Goal: Task Accomplishment & Management: Complete application form

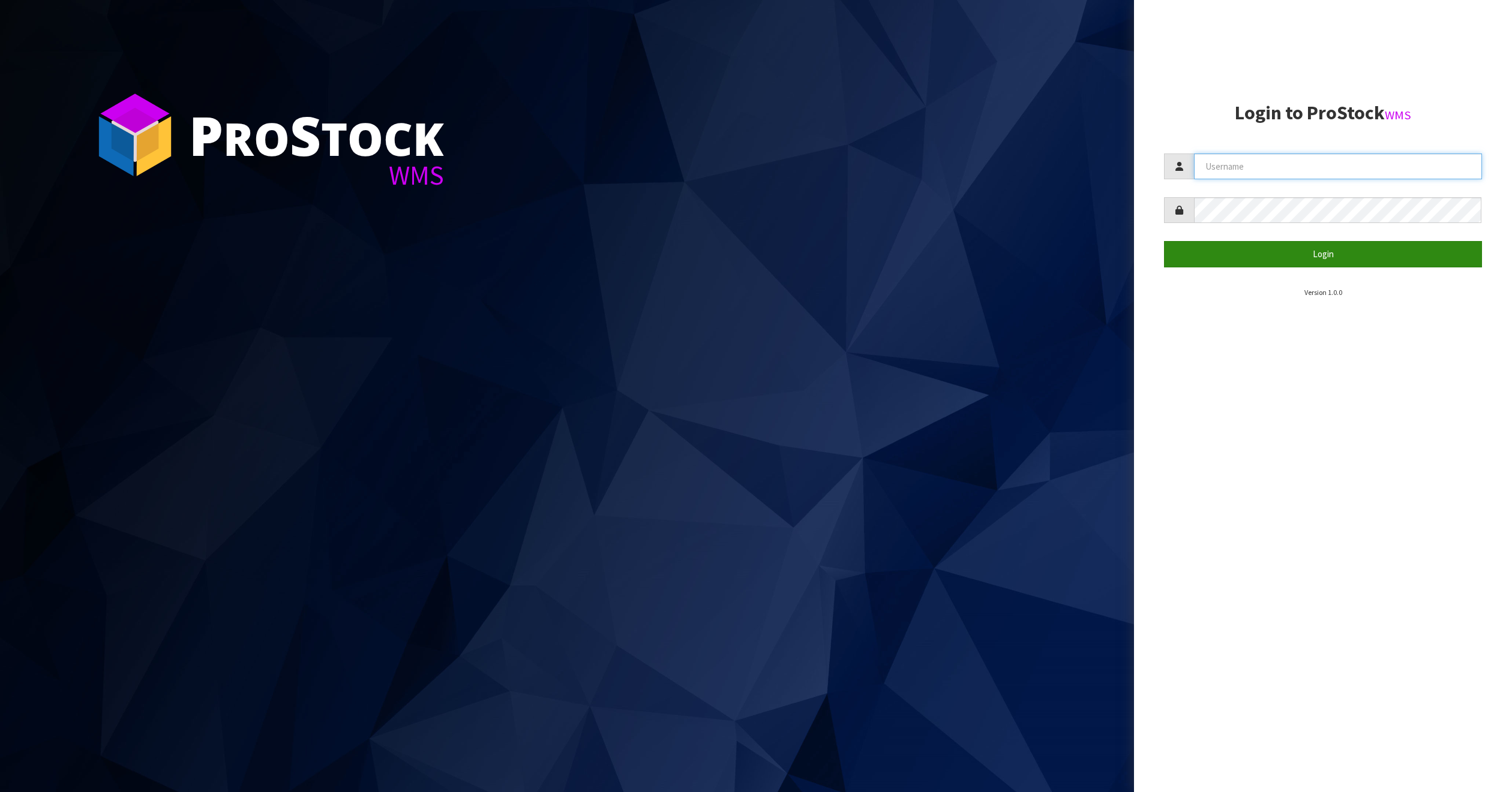
type input "THECLUTCHHUB"
click at [1336, 261] on button "Login" at bounding box center [1322, 254] width 318 height 26
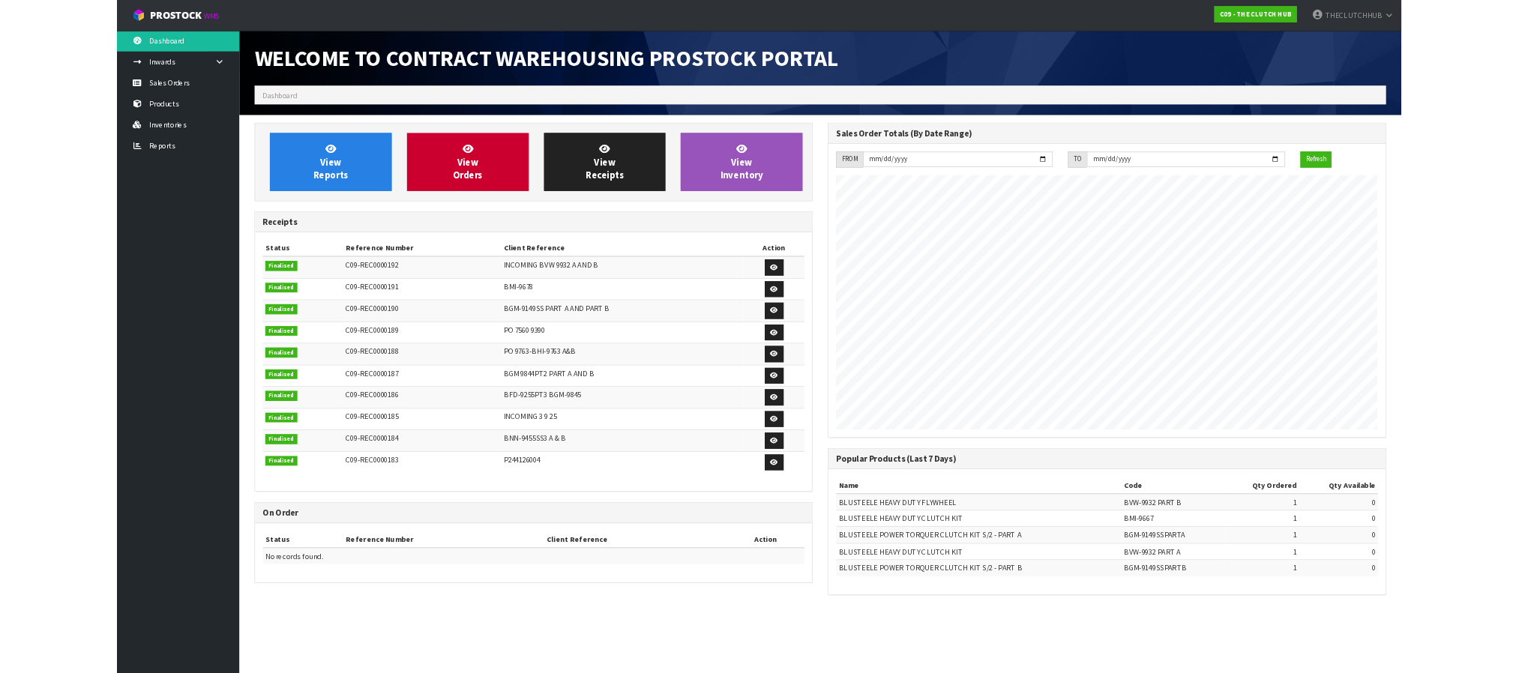
scroll to position [714, 843]
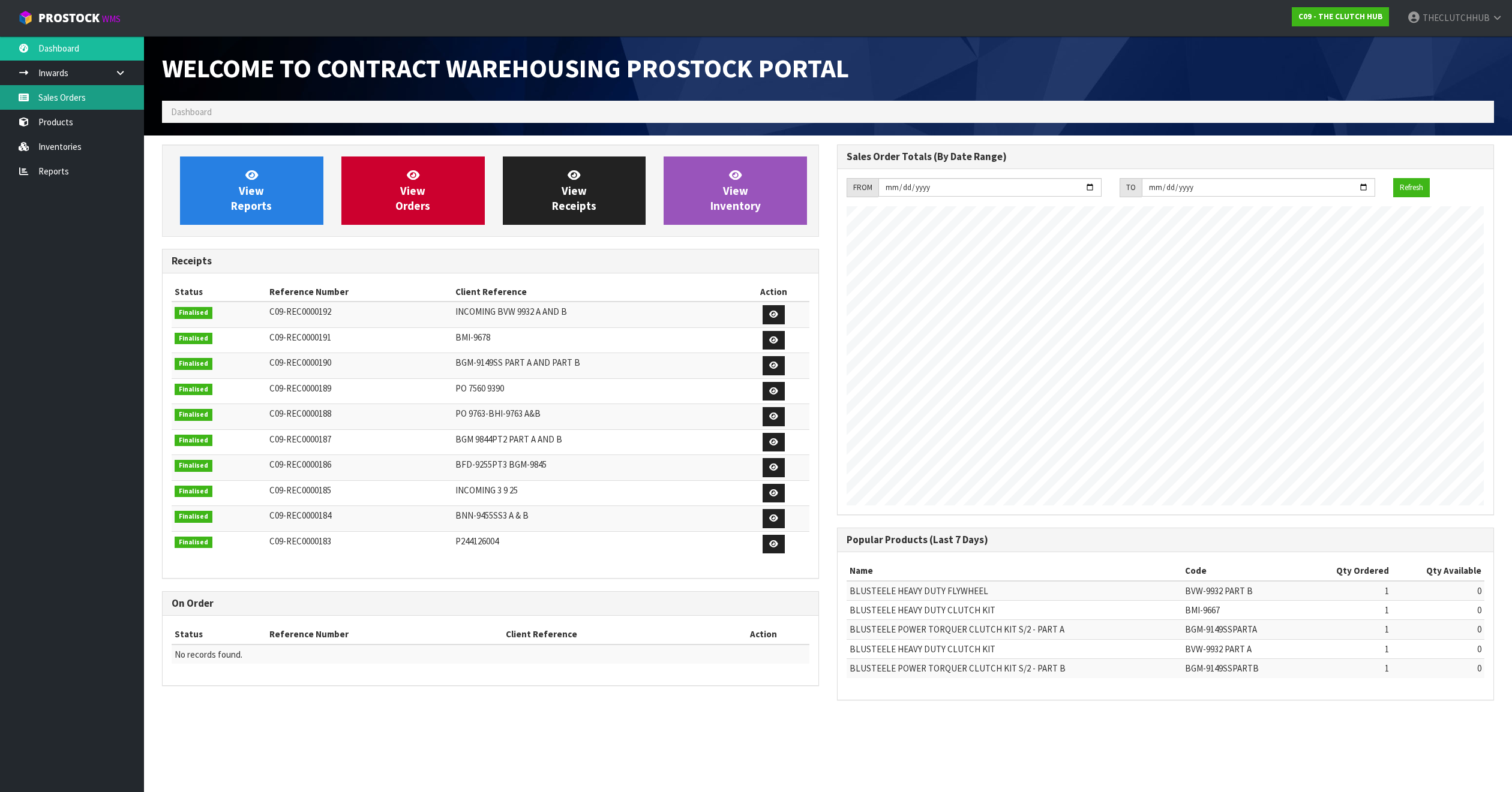
click at [65, 90] on link "Sales Orders" at bounding box center [72, 97] width 144 height 25
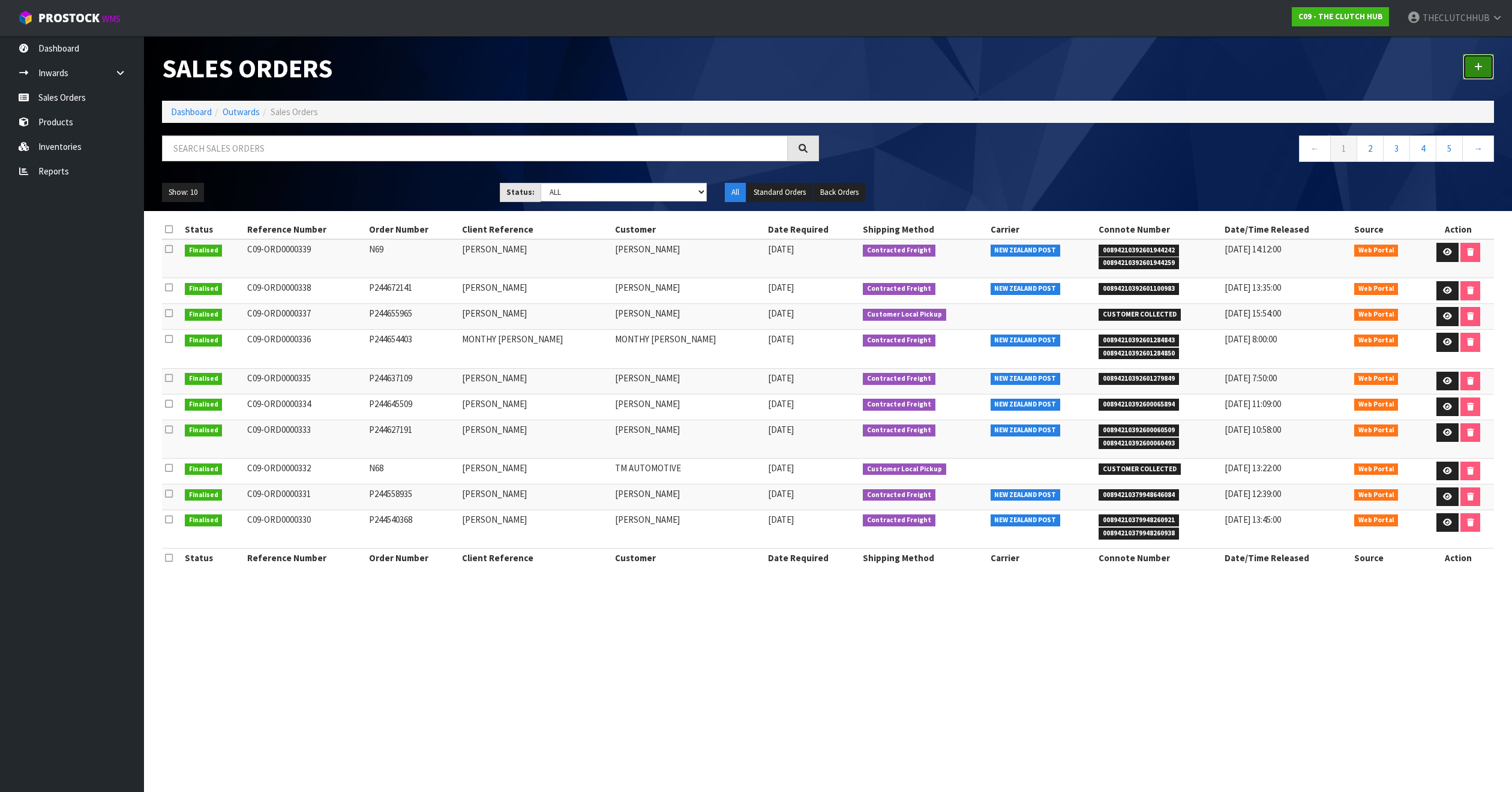
click at [1477, 59] on link at bounding box center [1478, 66] width 31 height 26
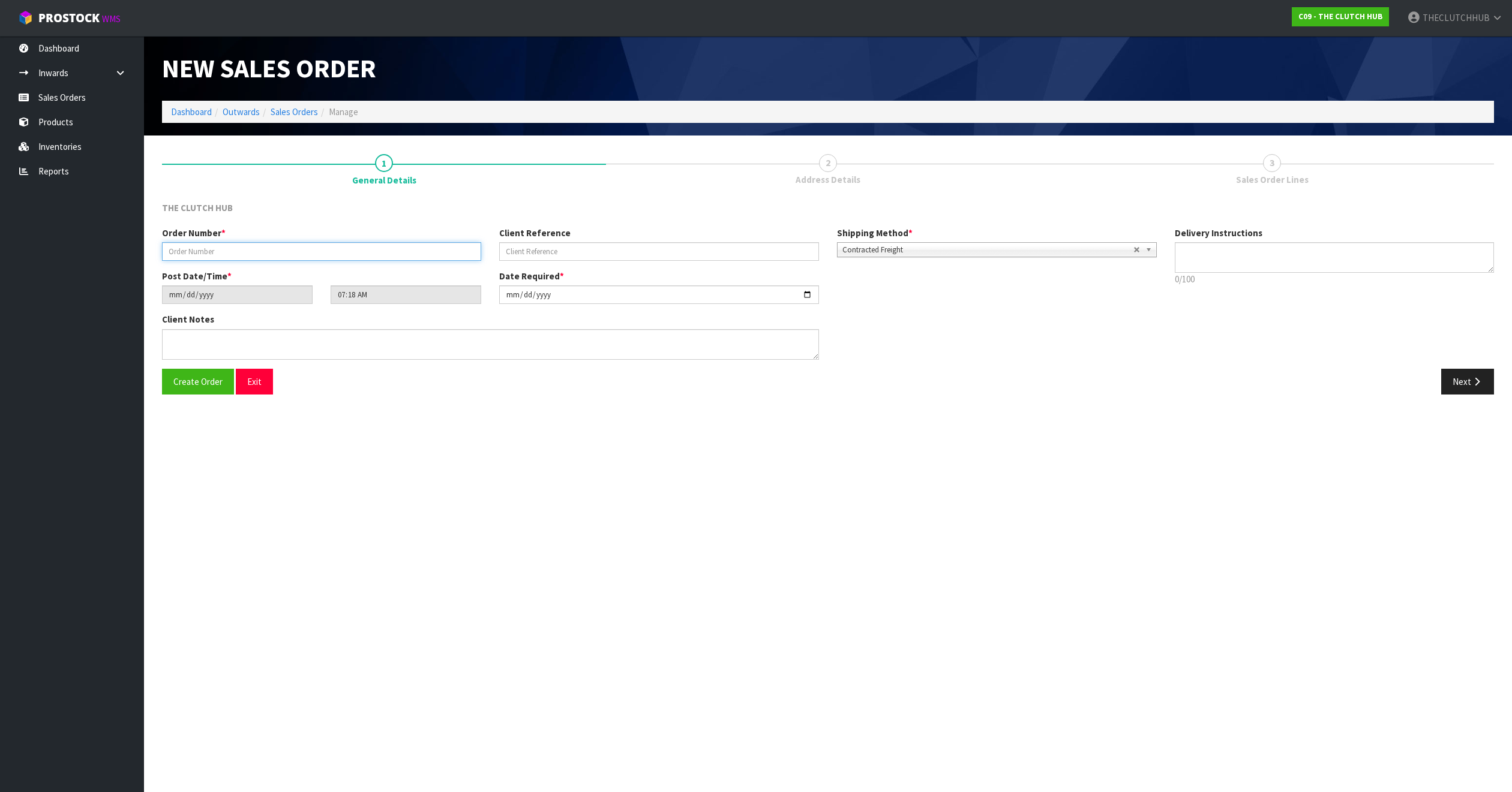
paste input "P244808784"
type input "P244808784"
paste input "[PERSON_NAME] AND [PERSON_NAME]"
type input "[PERSON_NAME] AND [PERSON_NAME]"
click at [203, 384] on span "Create Order" at bounding box center [198, 382] width 49 height 11
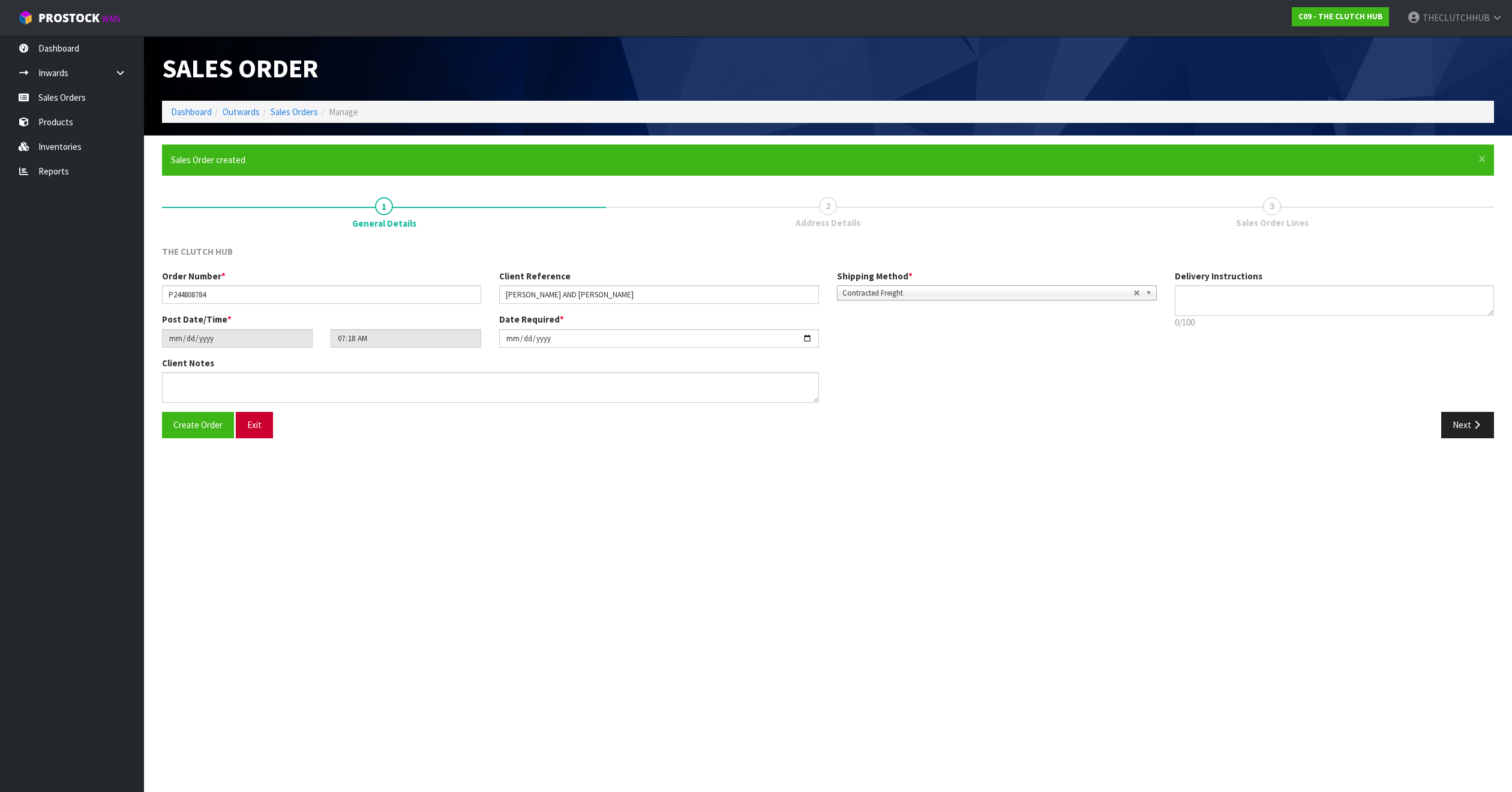
type input "09:18:00.000"
click at [1464, 423] on button "Next" at bounding box center [1467, 425] width 53 height 26
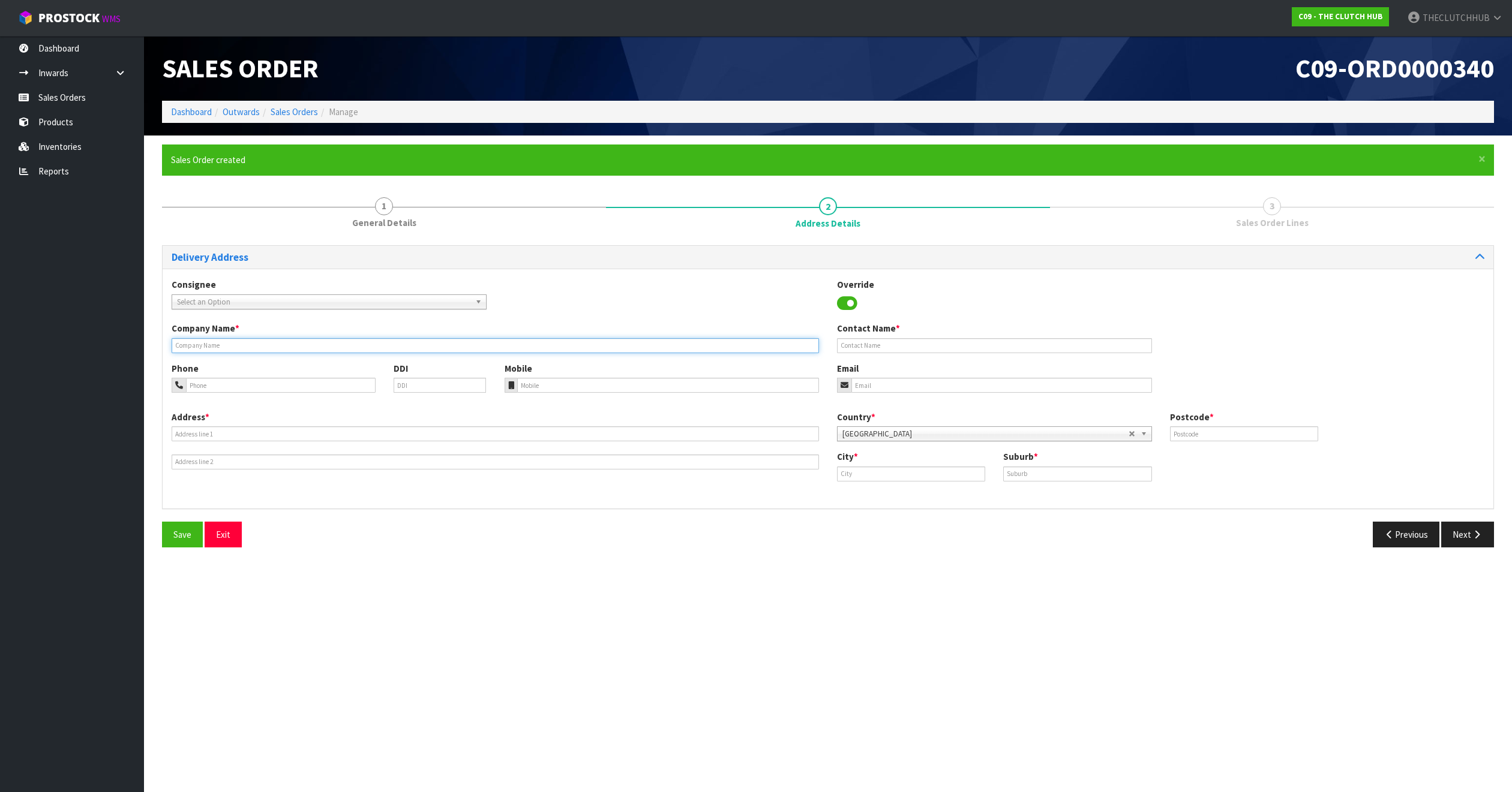
paste input "[PERSON_NAME] AND [PERSON_NAME]"
type input "[PERSON_NAME] AND [PERSON_NAME]"
paste input "[PERSON_NAME] AND [PERSON_NAME]"
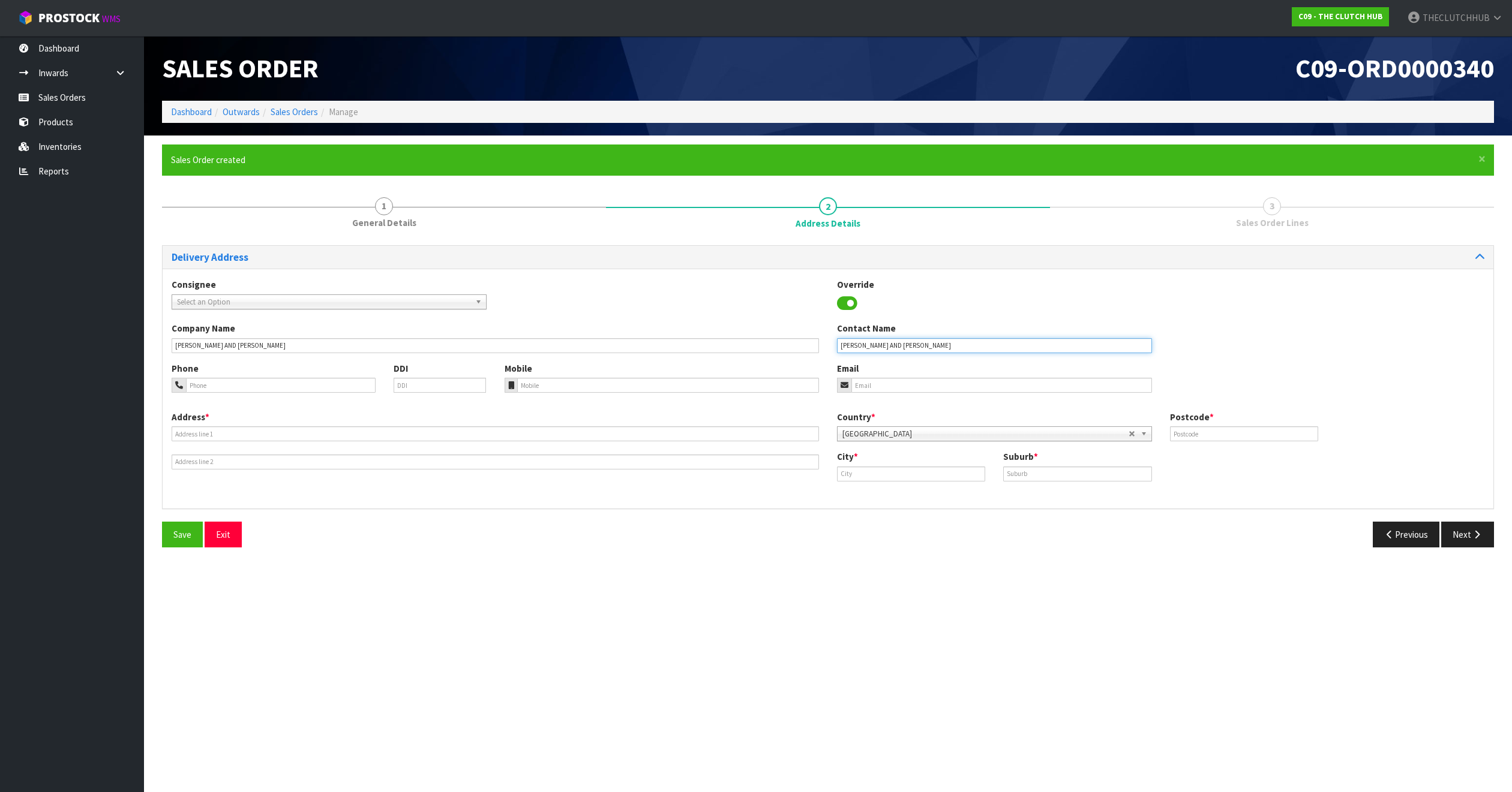
type input "[PERSON_NAME] AND [PERSON_NAME]"
paste input "027 3588189"
type input "027 3588189"
paste input "[EMAIL_ADDRESS][DOMAIN_NAME]"
type input "[EMAIL_ADDRESS][DOMAIN_NAME]"
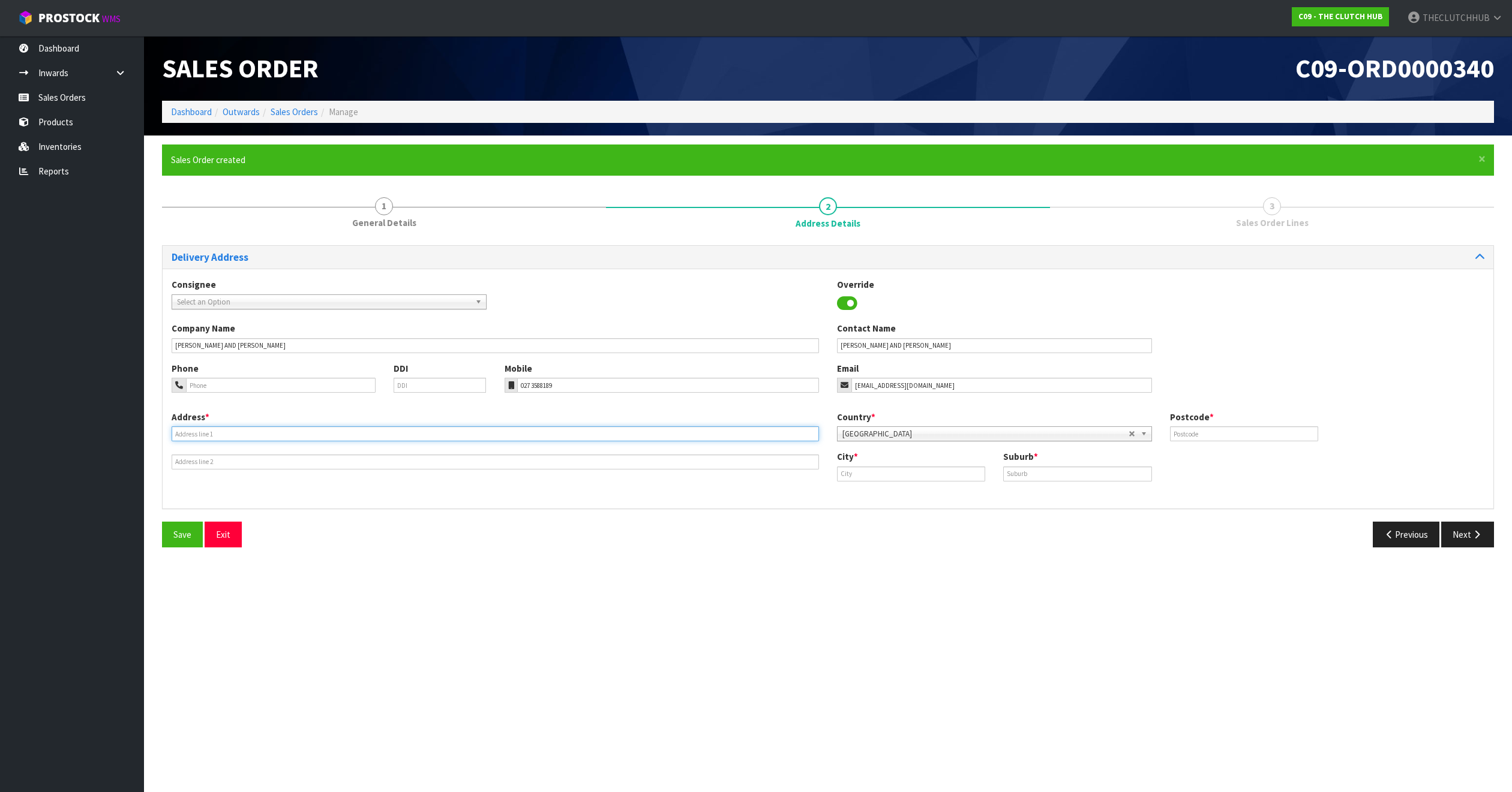
paste input "[STREET_ADDRESS]"
type input "[STREET_ADDRESS]"
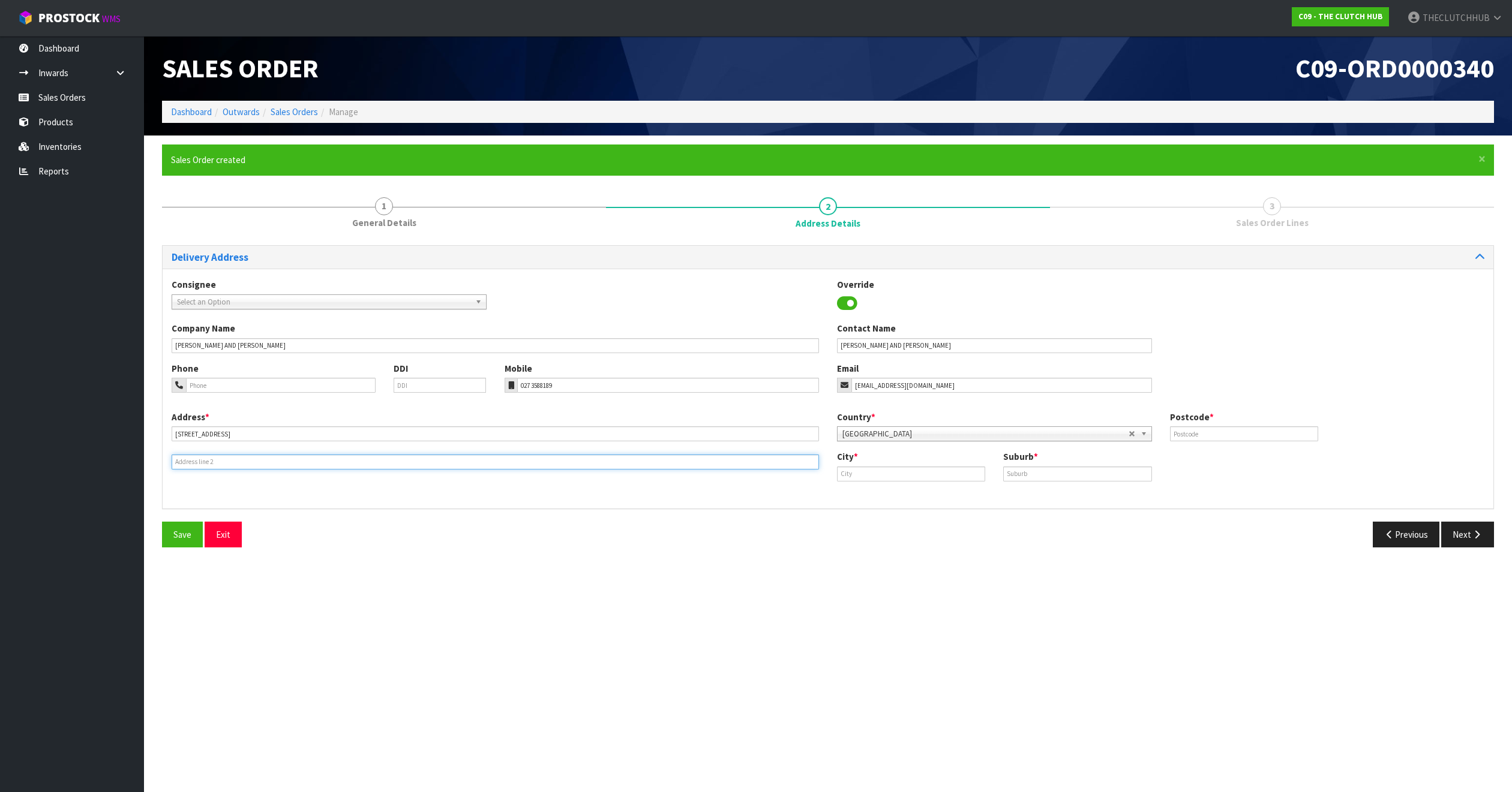
paste input "LOBURN"
type input "LOBURN"
paste input "Loburn"
drag, startPoint x: 908, startPoint y: 478, endPoint x: 847, endPoint y: 478, distance: 61.0
click at [847, 478] on input "Loburn" at bounding box center [911, 474] width 148 height 15
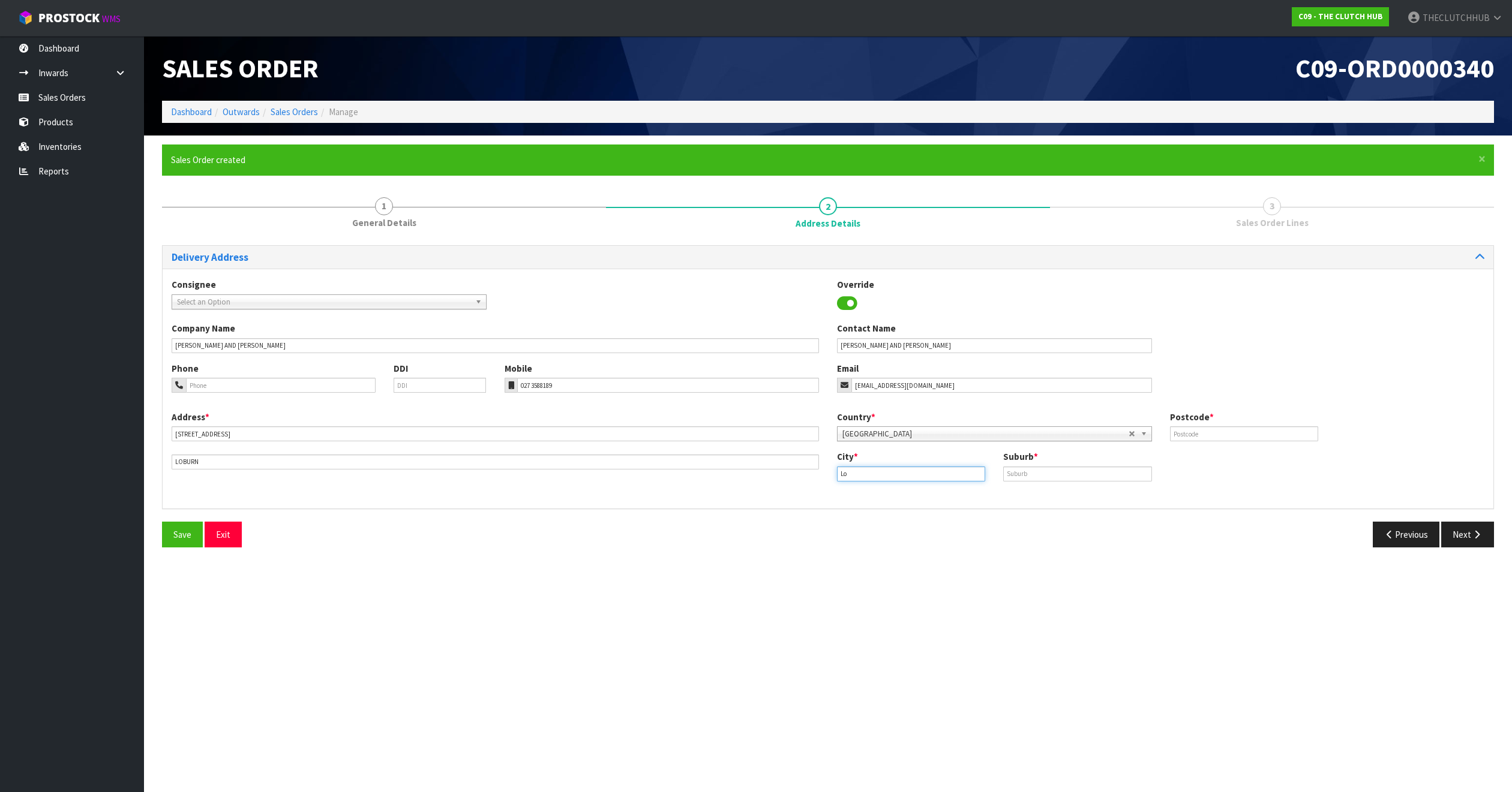
type input "L"
paste input "LOBURN"
type input "LOBURN"
paste input "Rangiora"
type input "Rangiora"
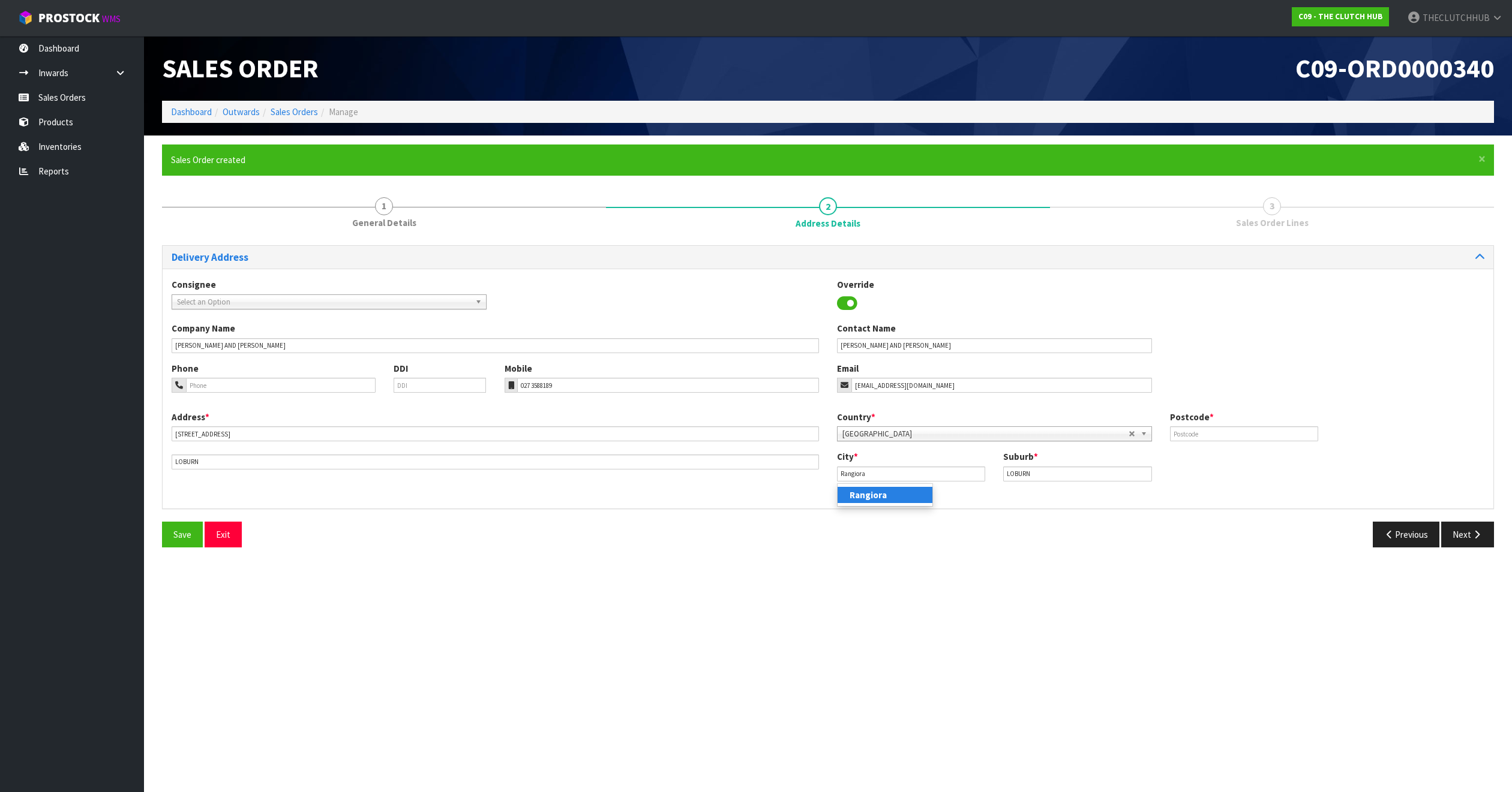
click at [899, 494] on link "Rangiora" at bounding box center [884, 495] width 94 height 16
click at [1199, 429] on input "text" at bounding box center [1244, 434] width 148 height 15
type input "7472"
click at [171, 538] on button "Save" at bounding box center [182, 534] width 41 height 26
click at [1469, 538] on button "Next" at bounding box center [1467, 534] width 53 height 26
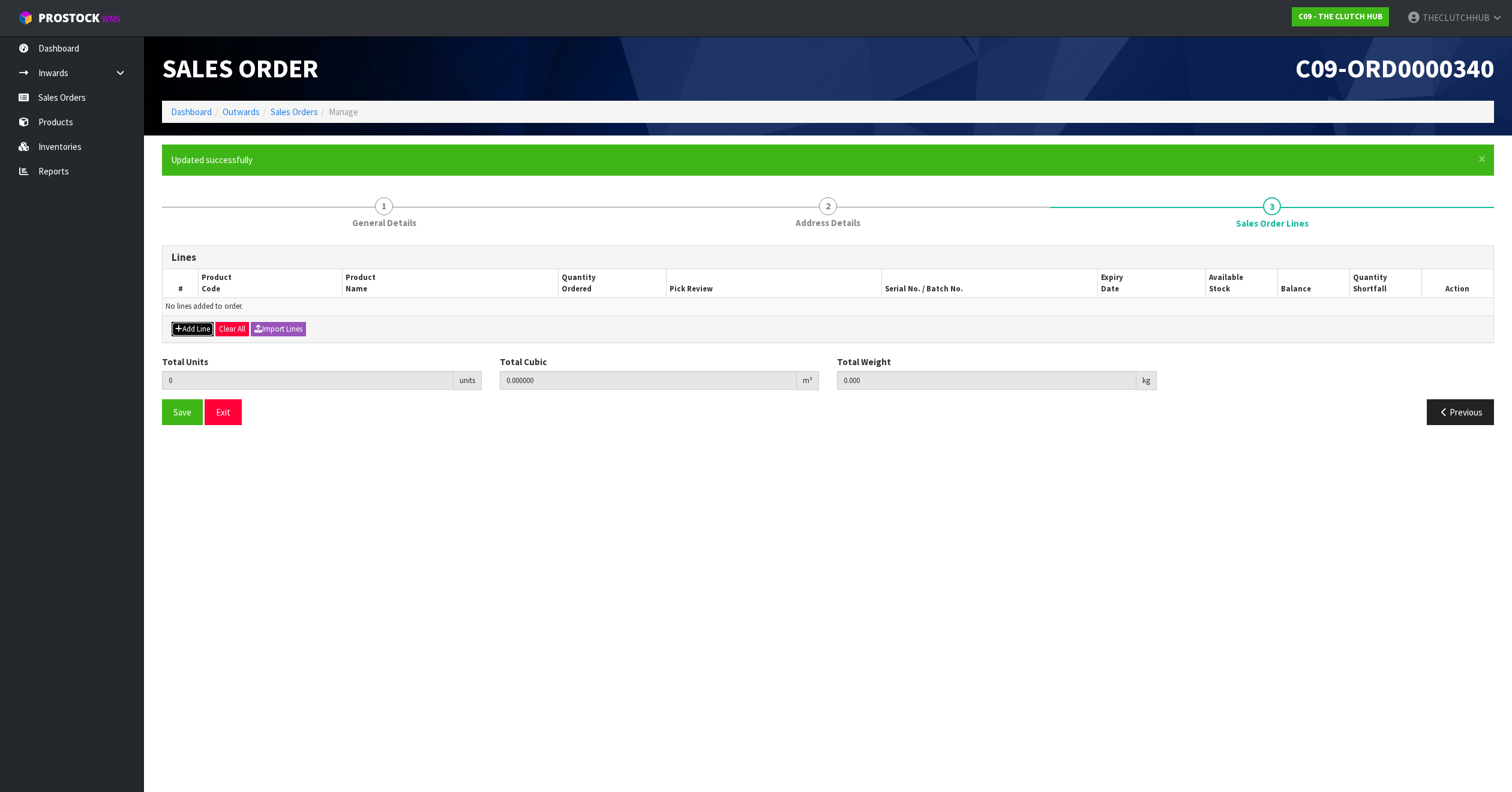
click at [193, 333] on button "Add Line" at bounding box center [192, 330] width 42 height 14
type input "0"
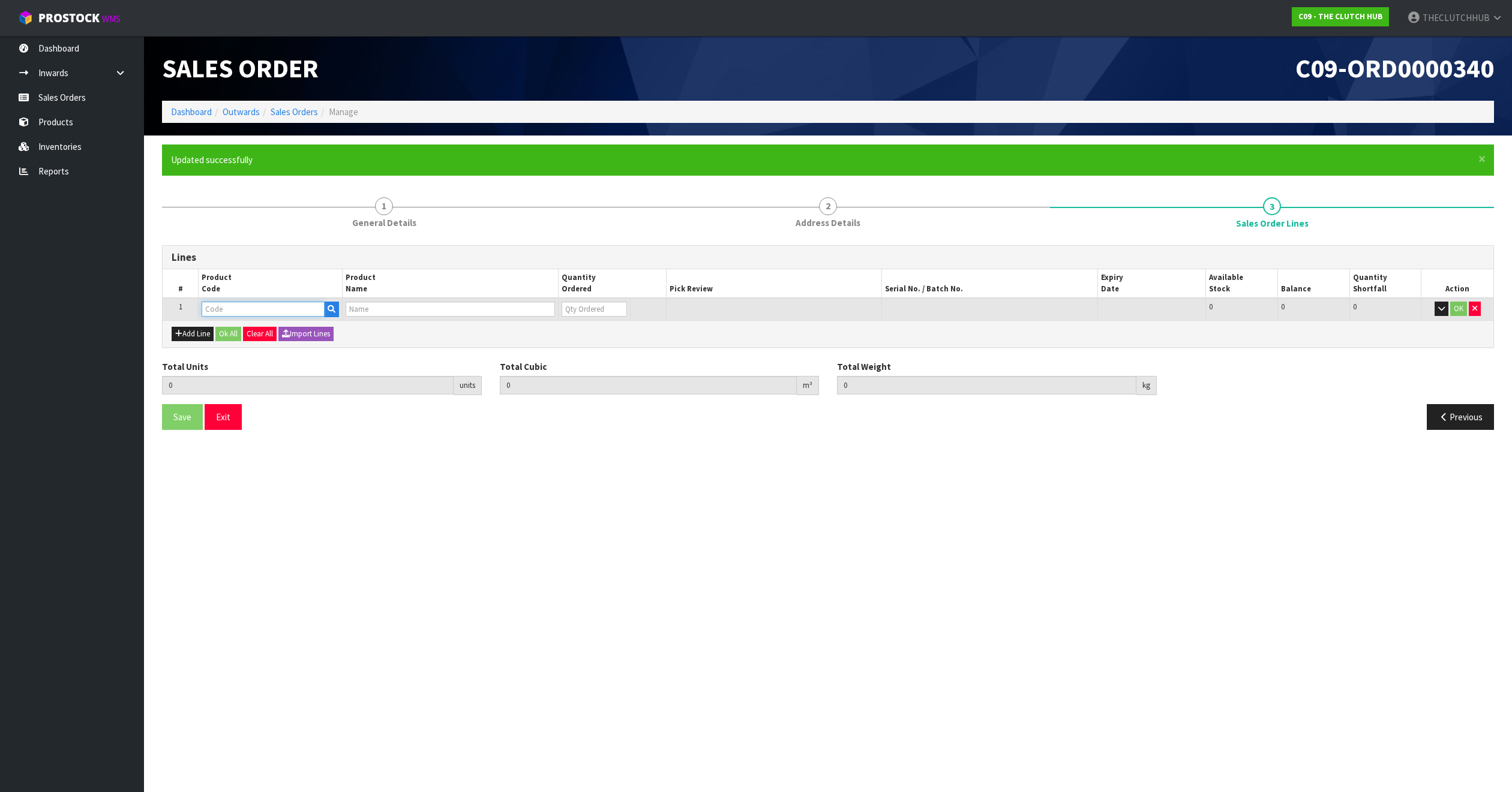
click at [261, 306] on input "text" at bounding box center [263, 309] width 123 height 15
type input "9239"
click at [331, 308] on icon "button" at bounding box center [331, 310] width 8 height 8
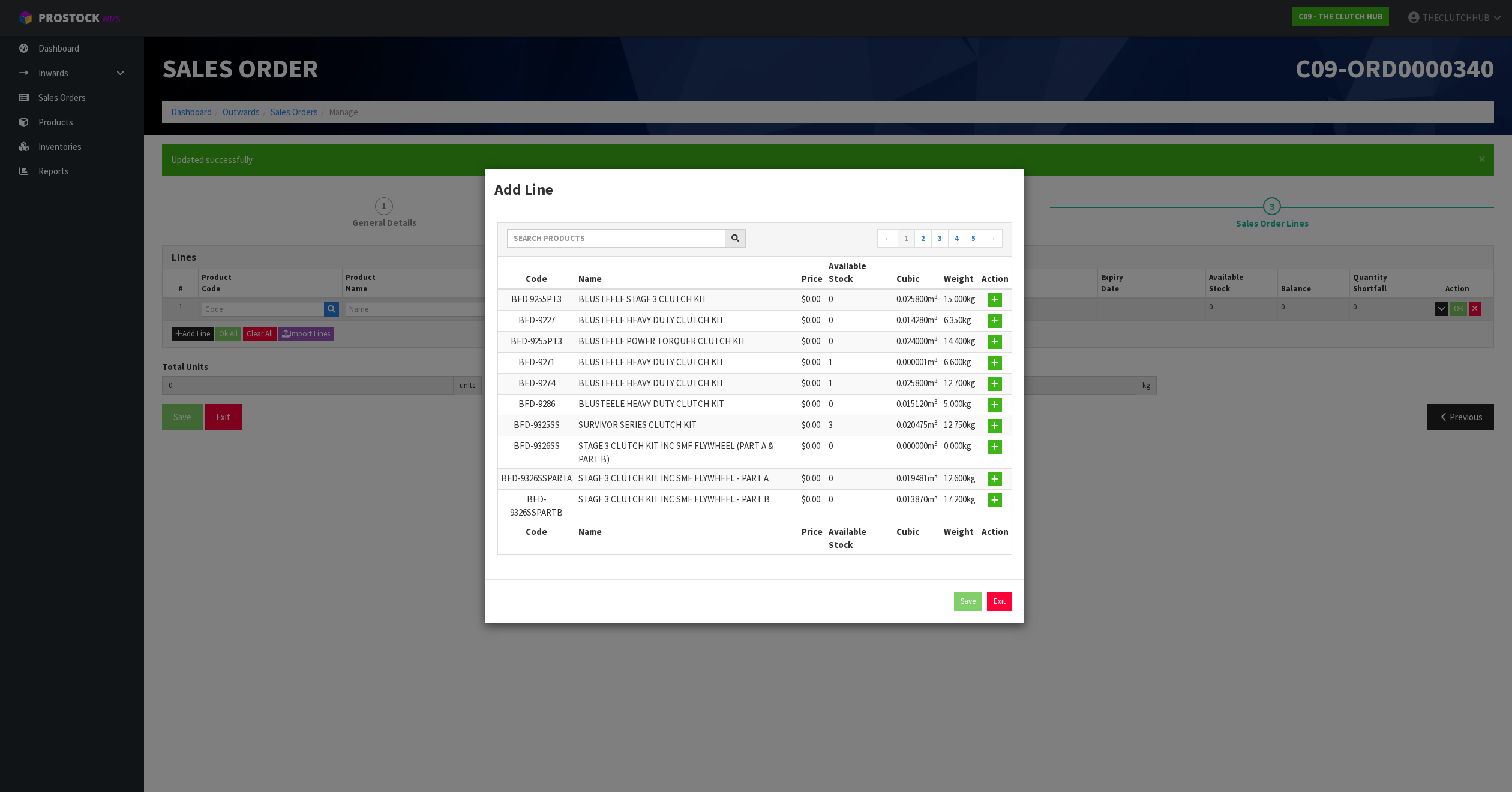
click at [571, 362] on td "BFD-9271" at bounding box center [536, 362] width 78 height 21
click at [578, 233] on input "text" at bounding box center [616, 238] width 219 height 18
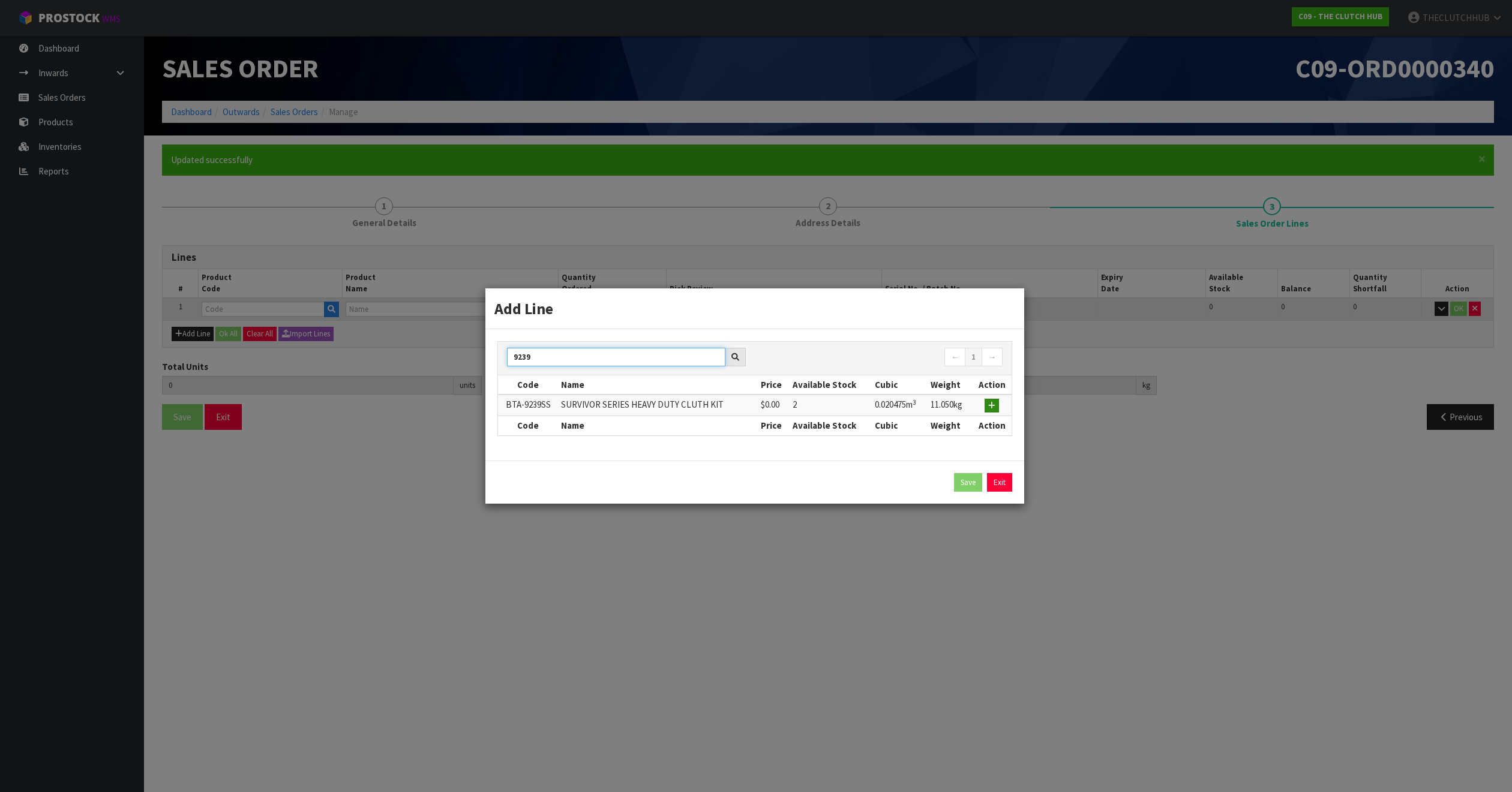
type input "9239"
click at [991, 406] on icon "button" at bounding box center [992, 406] width 7 height 8
type input "0.000000"
type input "0.000"
type input "BTA-9239SS"
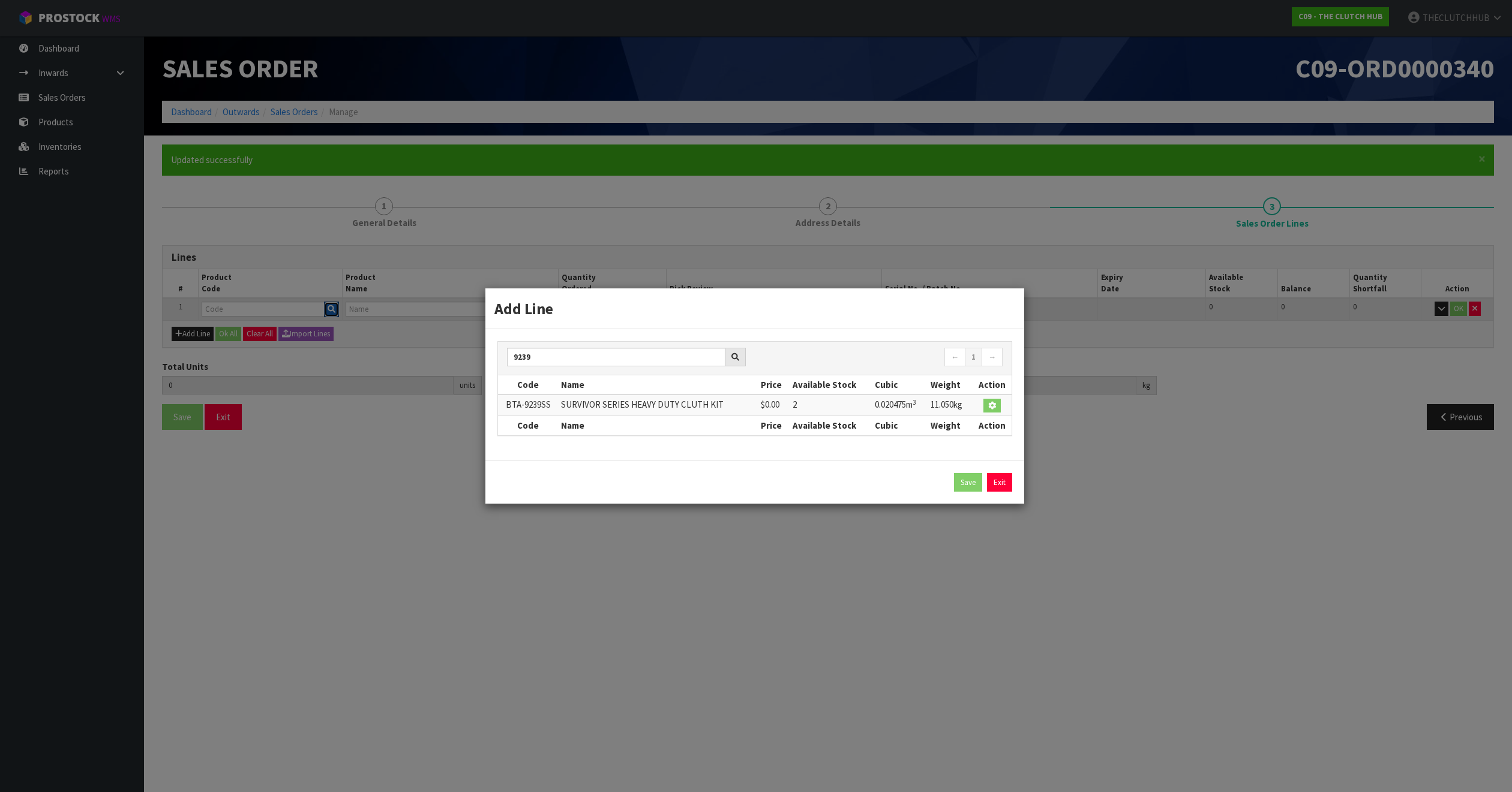
type input "SURVIVOR SERIES HEAVY DUTY CLUTH KIT"
type input "0"
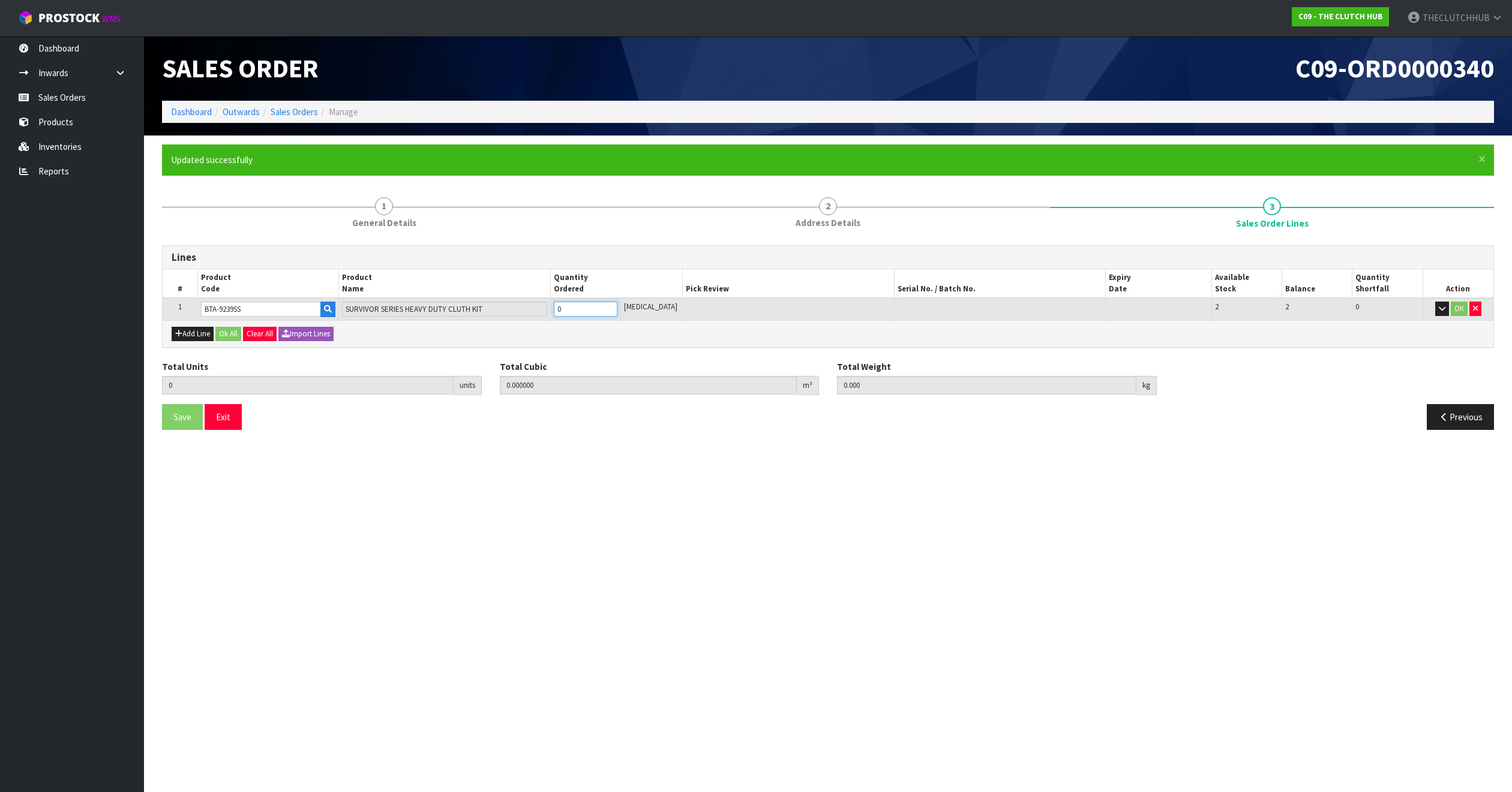
drag, startPoint x: 579, startPoint y: 310, endPoint x: 559, endPoint y: 310, distance: 20.0
click at [559, 310] on td "0" at bounding box center [585, 310] width 70 height 22
type input "1"
type input "0.020475"
type input "11.05"
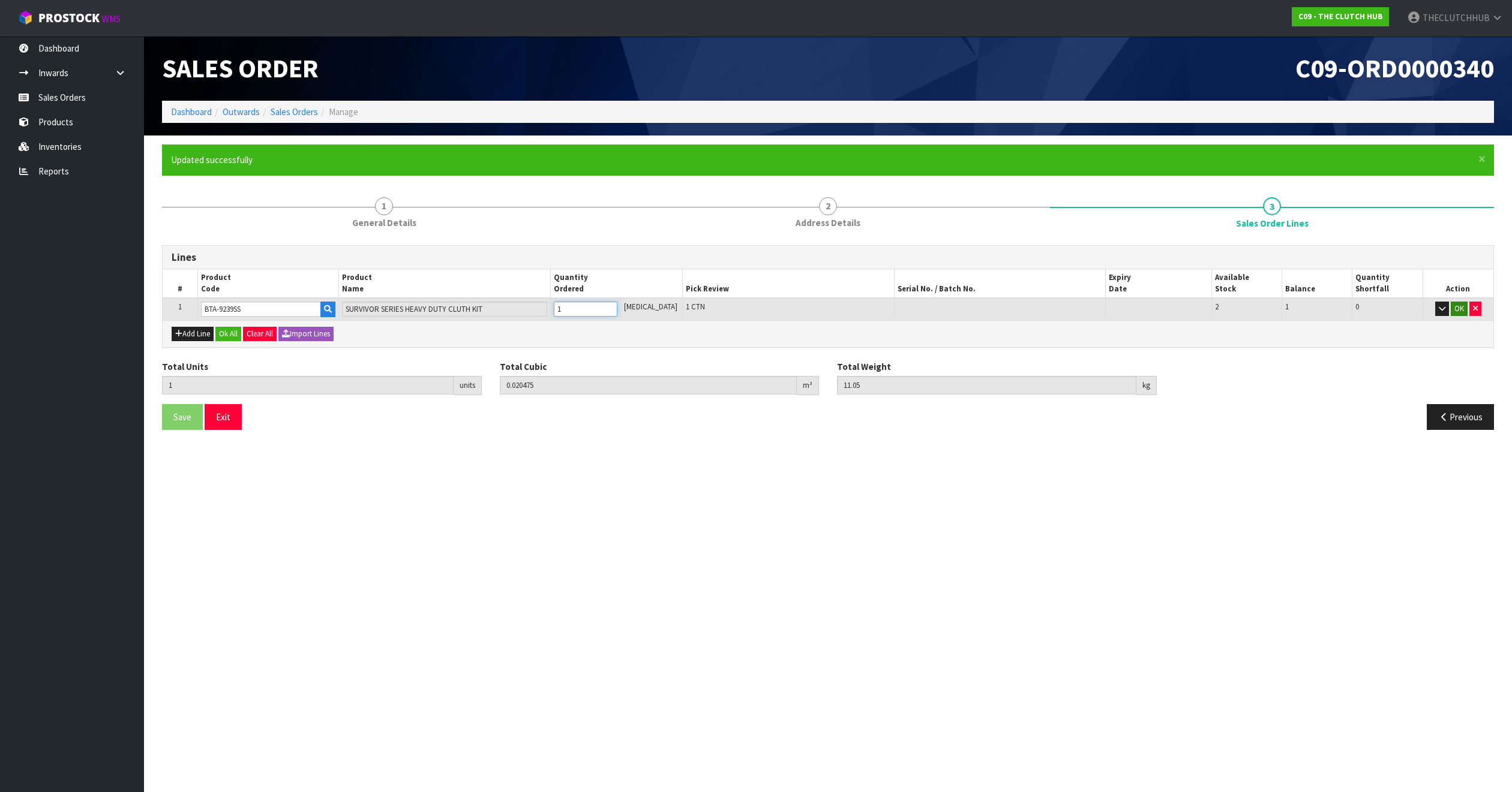
type input "1"
click at [1460, 310] on button "OK" at bounding box center [1458, 309] width 17 height 14
click at [178, 421] on span "Save" at bounding box center [182, 416] width 18 height 11
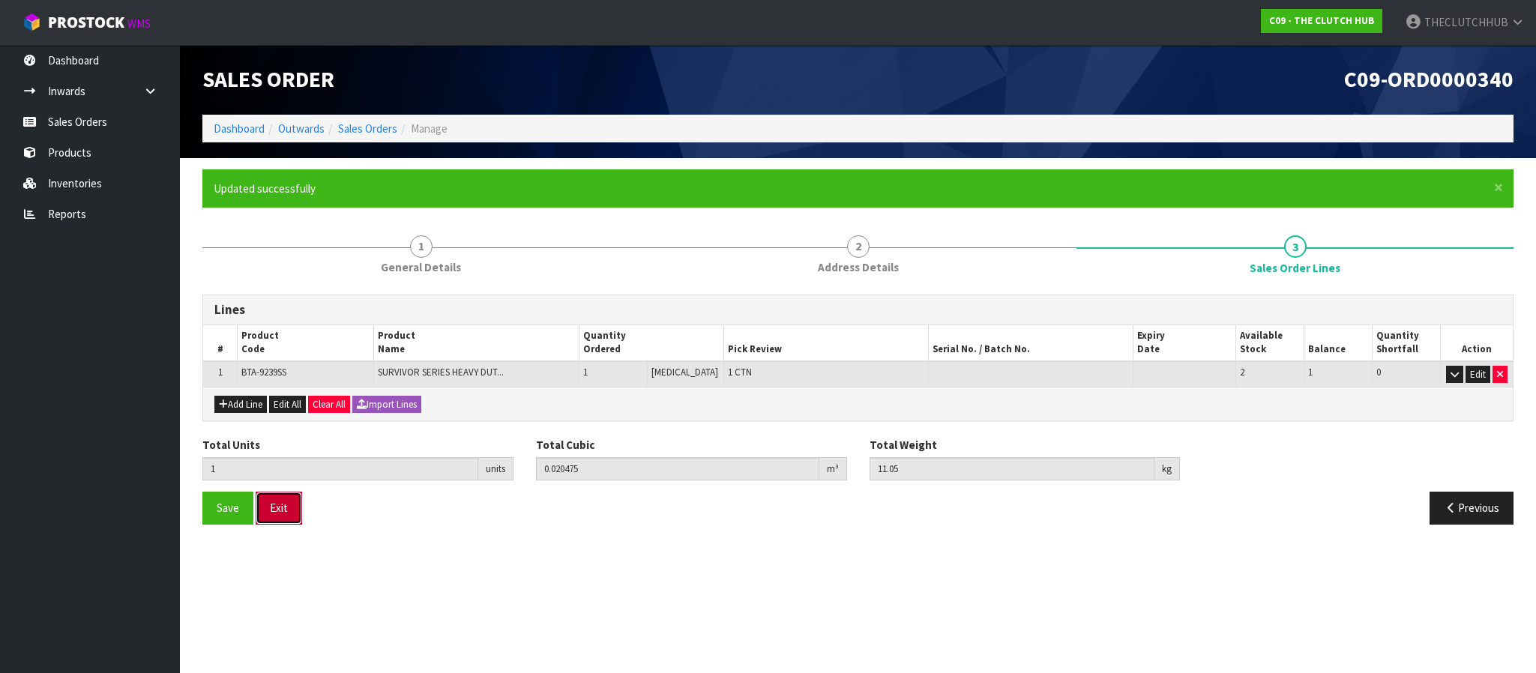
click at [283, 517] on button "Exit" at bounding box center [279, 508] width 46 height 32
